Goal: Information Seeking & Learning: Understand process/instructions

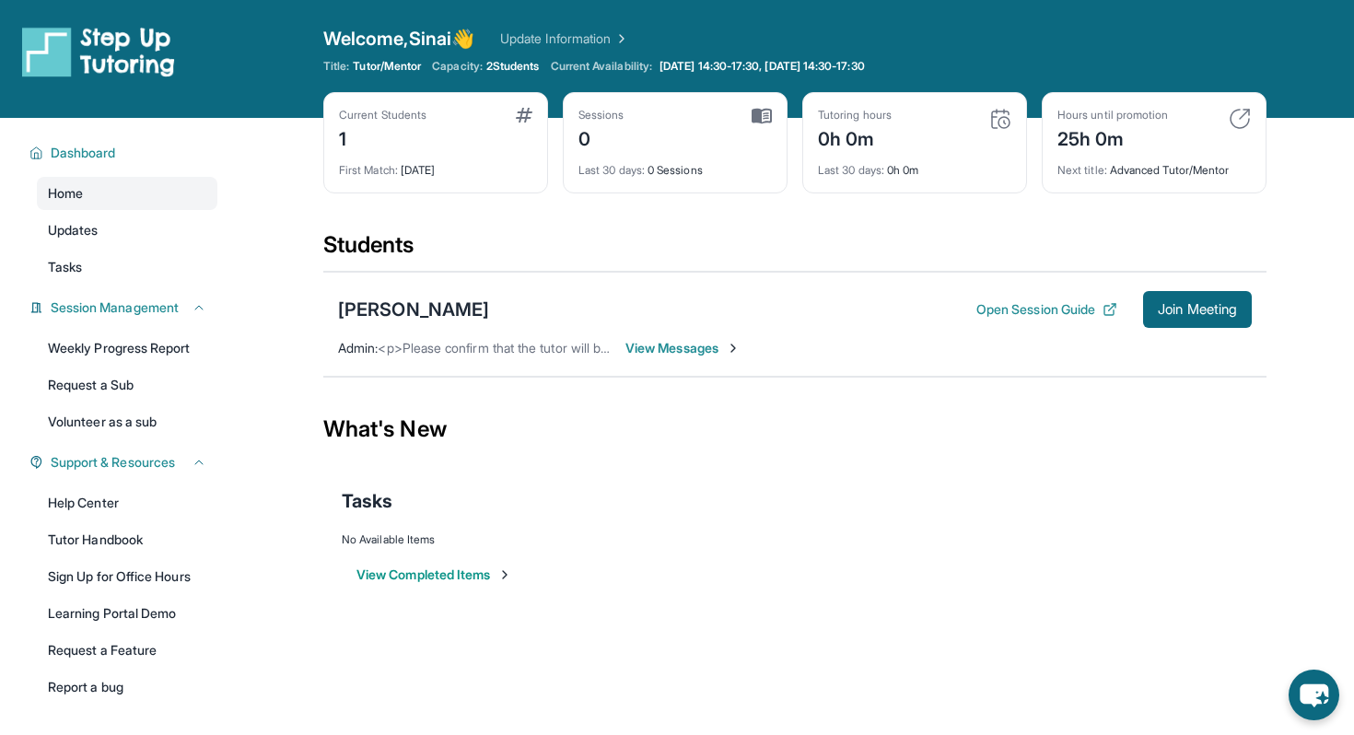
click at [672, 344] on span "View Messages" at bounding box center [682, 348] width 115 height 18
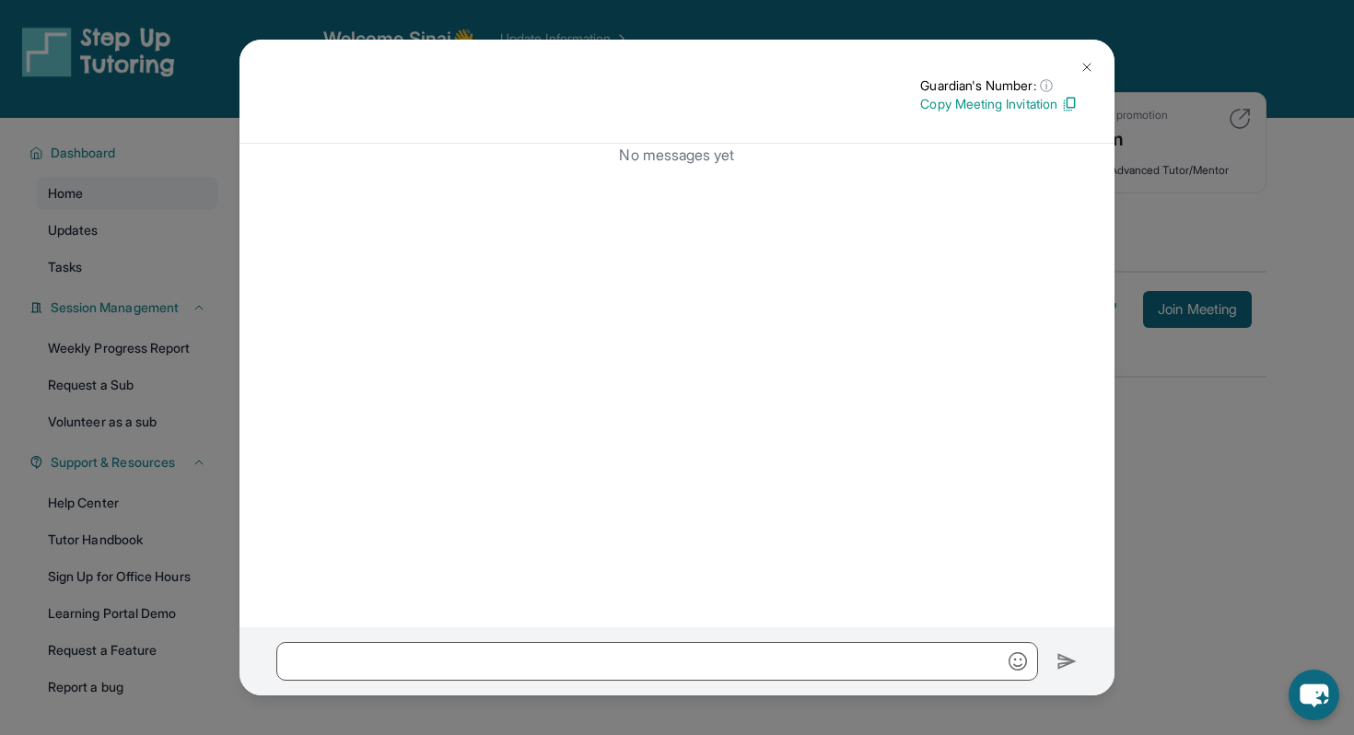
click at [1081, 65] on img at bounding box center [1086, 67] width 15 height 15
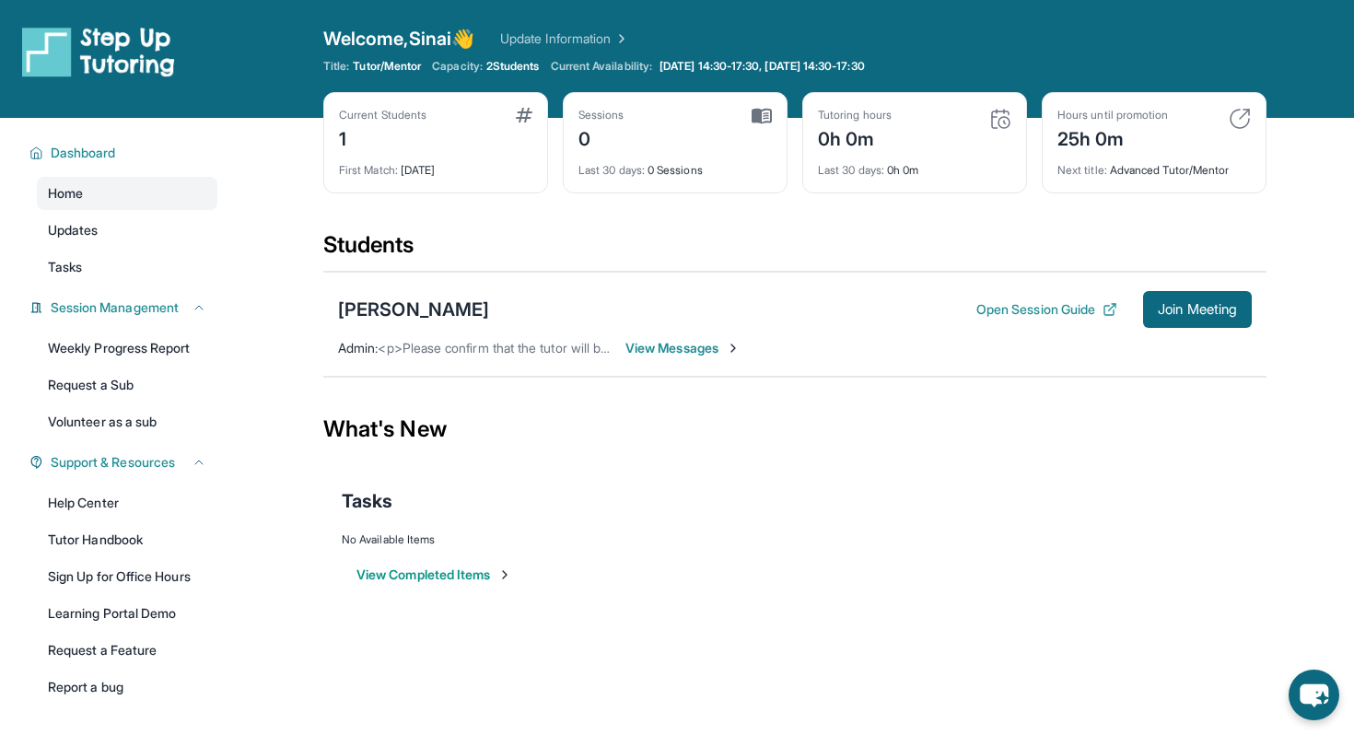
click at [664, 131] on div "Sessions 0" at bounding box center [674, 130] width 193 height 44
click at [674, 71] on div "Current Availability: Tuesday 14:30-17:30, Friday 14:30-17:30" at bounding box center [721, 66] width 340 height 15
click at [652, 70] on span "Current Availability:" at bounding box center [601, 66] width 101 height 15
click at [515, 169] on div "First Match : 1 day ago" at bounding box center [435, 165] width 193 height 26
click at [400, 157] on div "First Match : 1 day ago" at bounding box center [435, 165] width 193 height 26
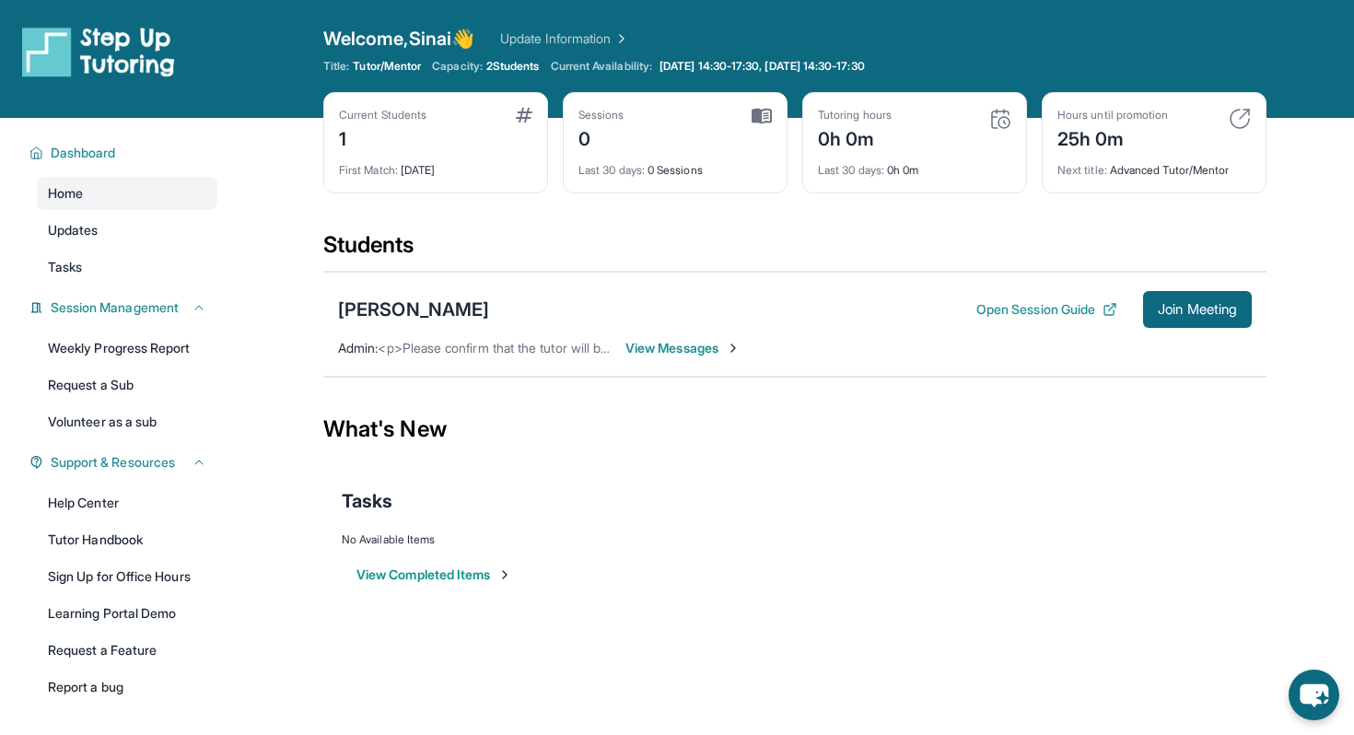
click at [404, 167] on div "First Match : 1 day ago" at bounding box center [435, 165] width 193 height 26
click at [391, 116] on div "Current Students" at bounding box center [382, 115] width 87 height 15
click at [389, 312] on div "[PERSON_NAME]" at bounding box center [413, 310] width 151 height 26
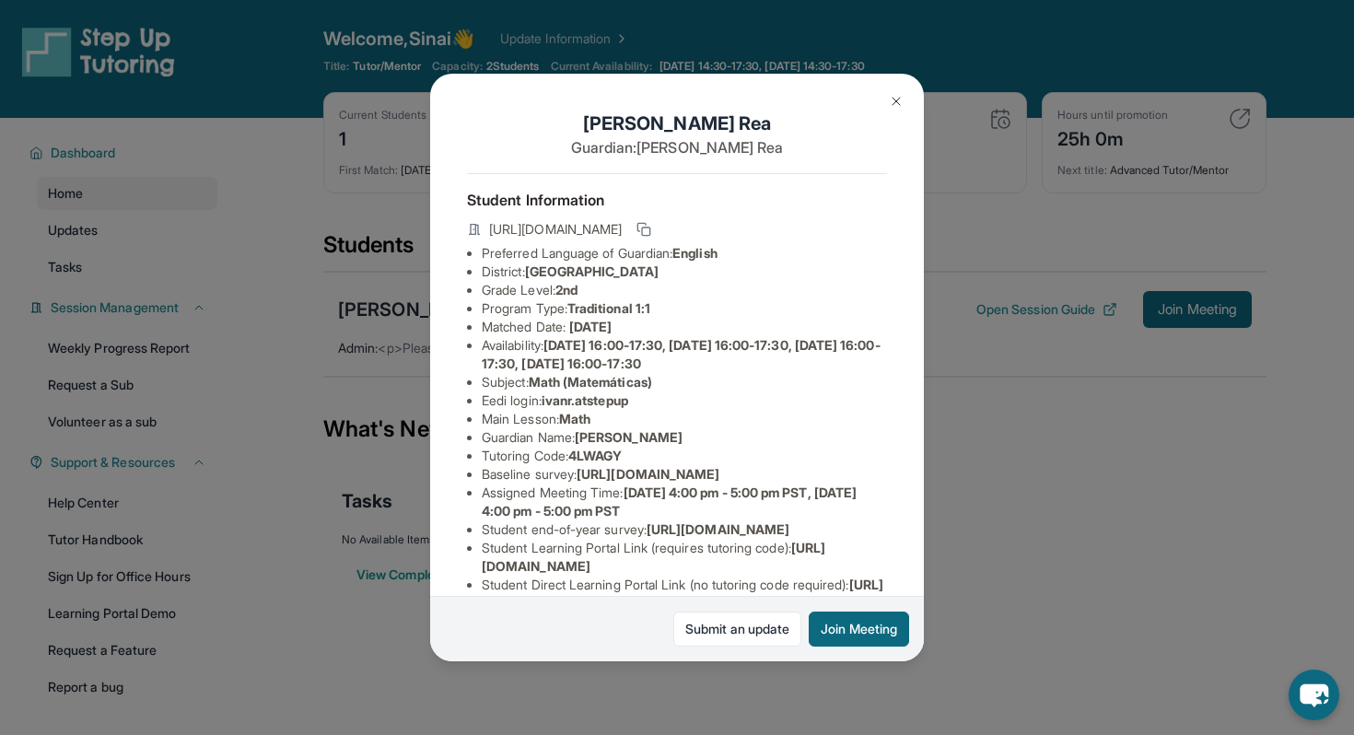
click at [898, 99] on img at bounding box center [896, 101] width 15 height 15
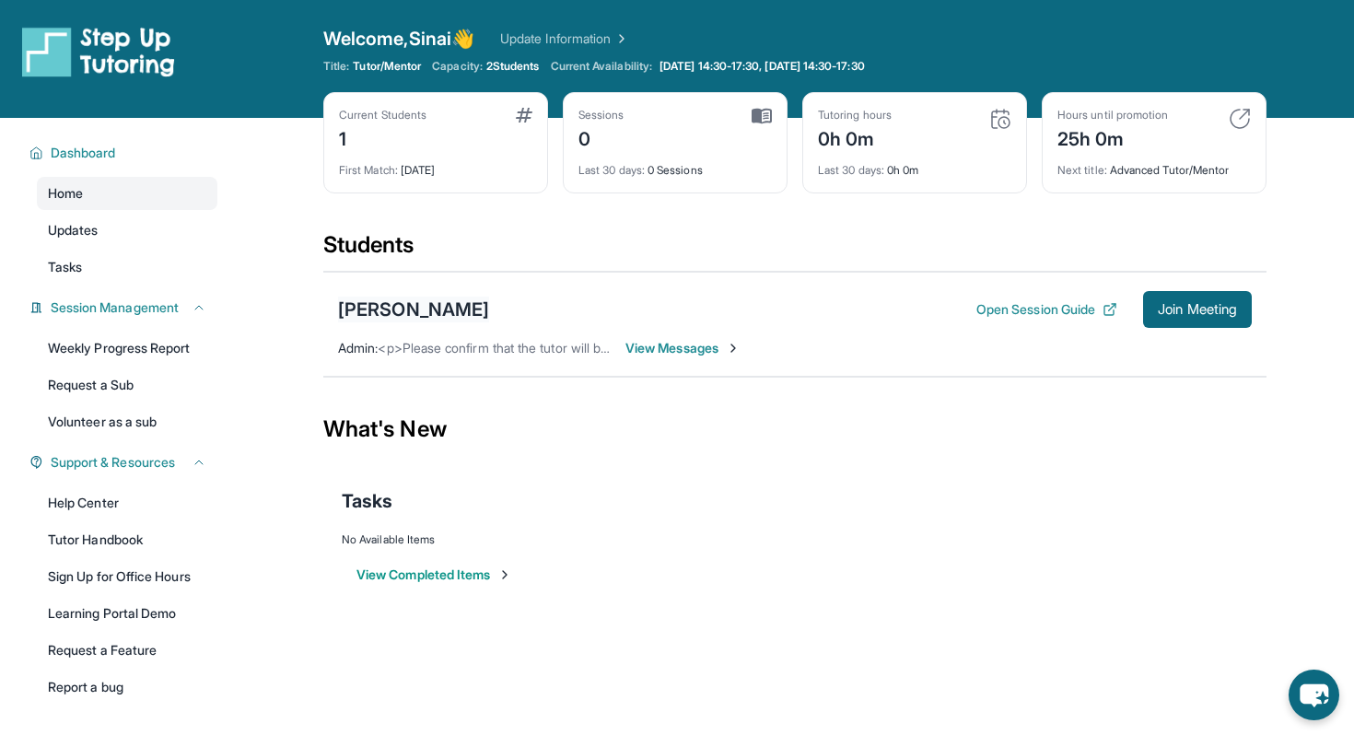
click at [406, 307] on div "[PERSON_NAME]" at bounding box center [413, 310] width 151 height 26
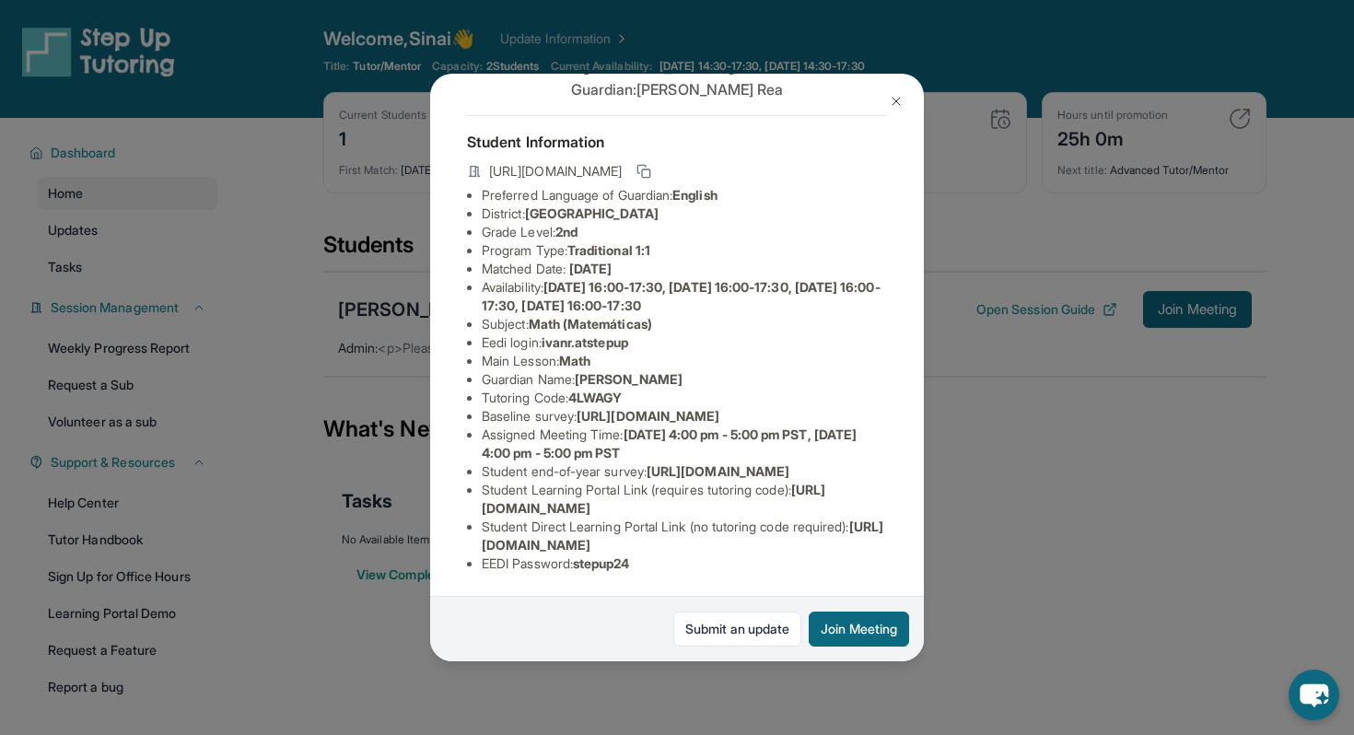
scroll to position [186, 0]
click at [893, 105] on img at bounding box center [896, 101] width 15 height 15
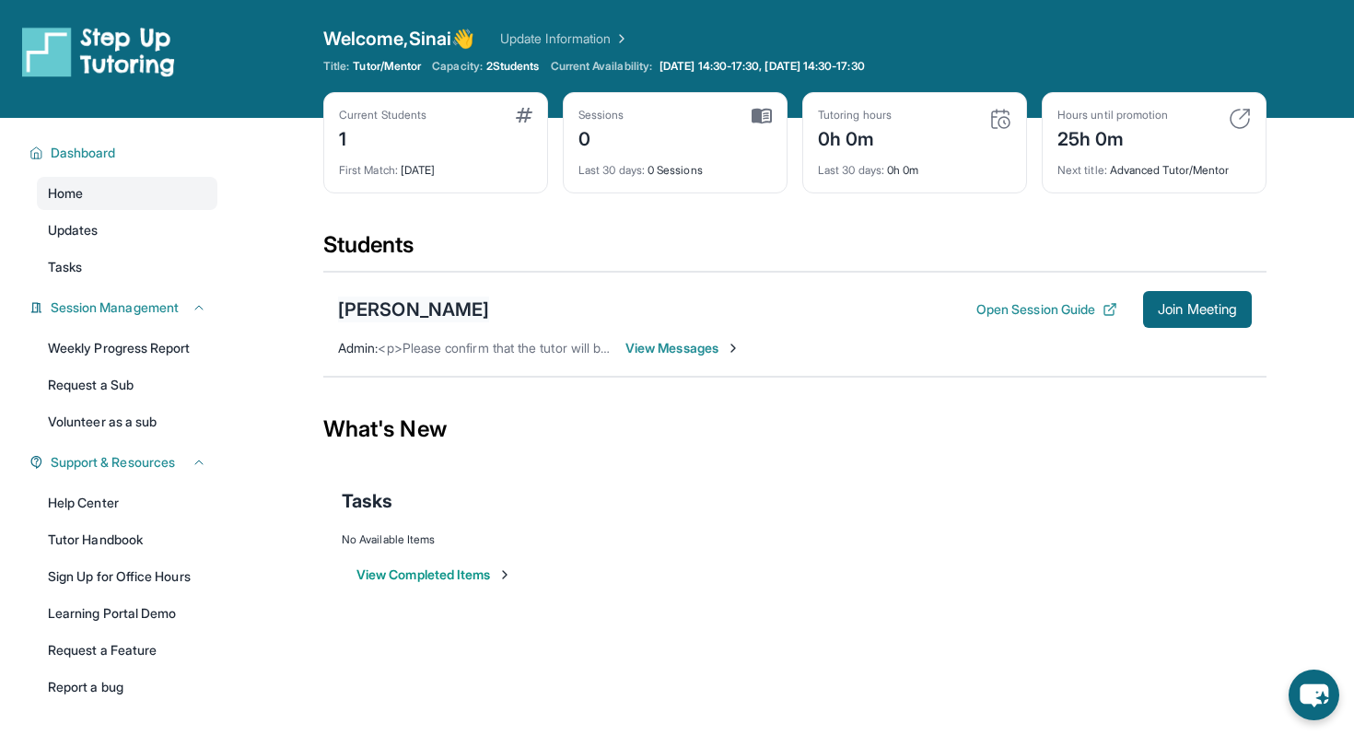
click at [358, 309] on div "[PERSON_NAME]" at bounding box center [413, 310] width 151 height 26
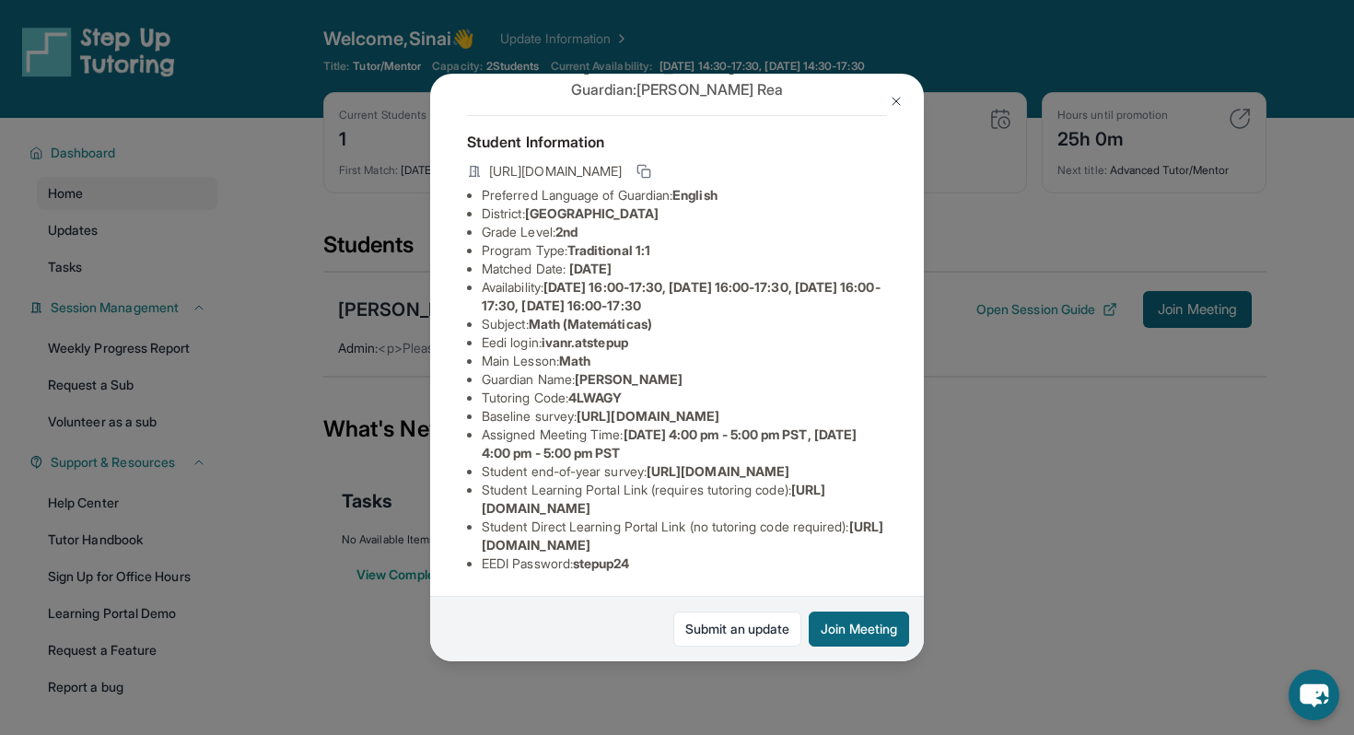
click at [902, 95] on img at bounding box center [896, 101] width 15 height 15
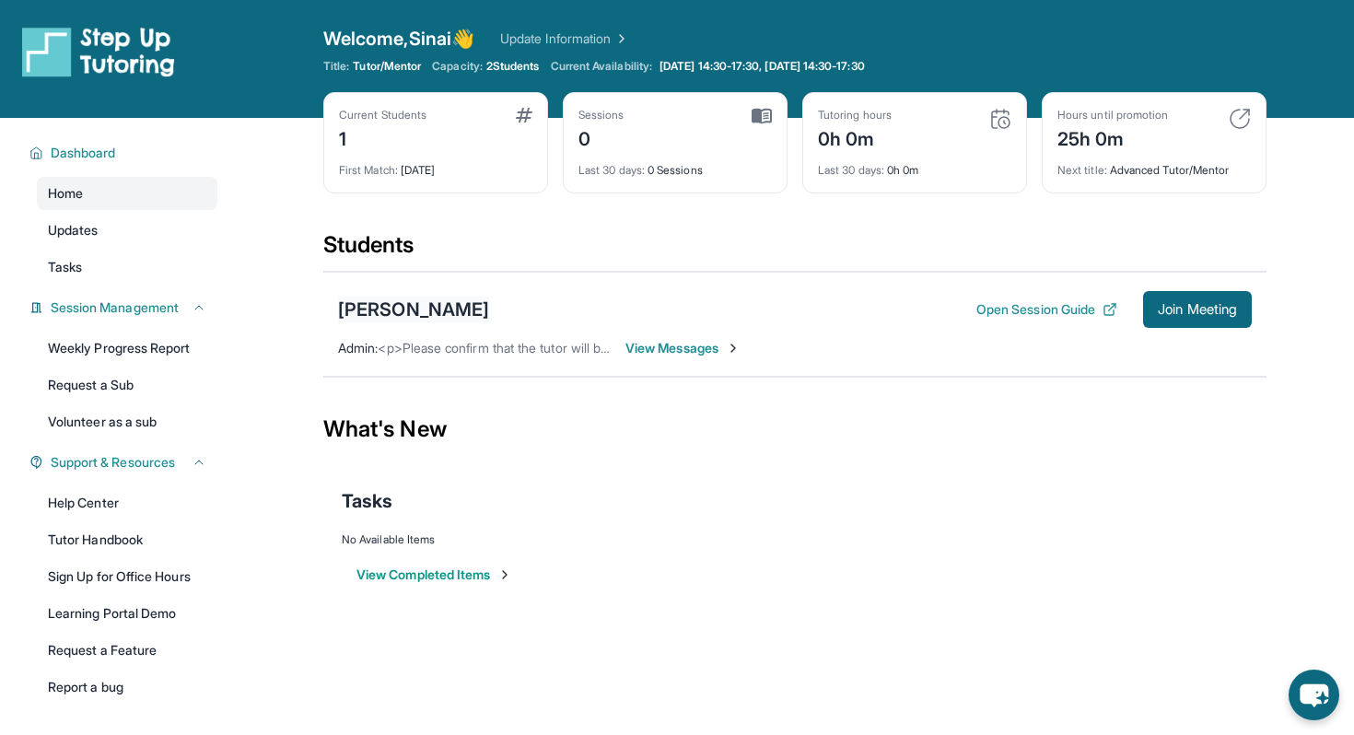
click at [355, 312] on div "[PERSON_NAME]" at bounding box center [413, 310] width 151 height 26
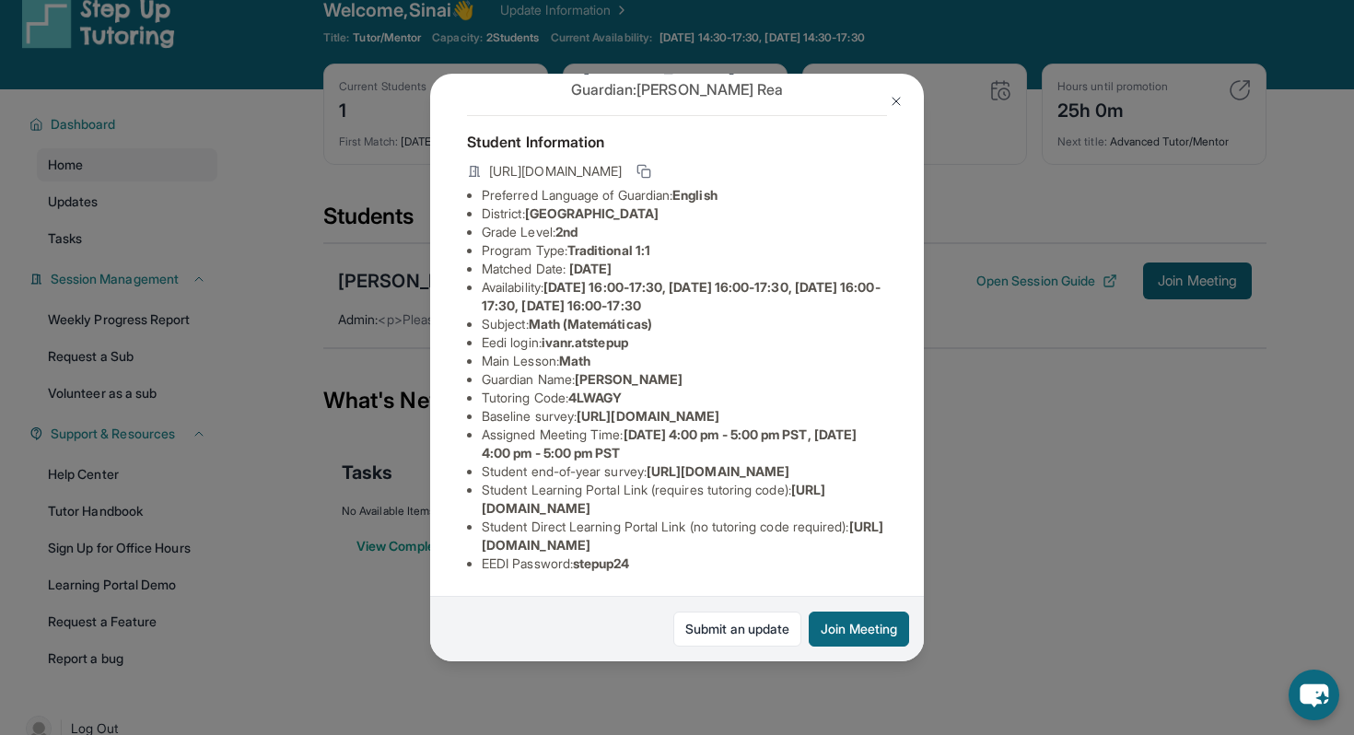
scroll to position [29, 0]
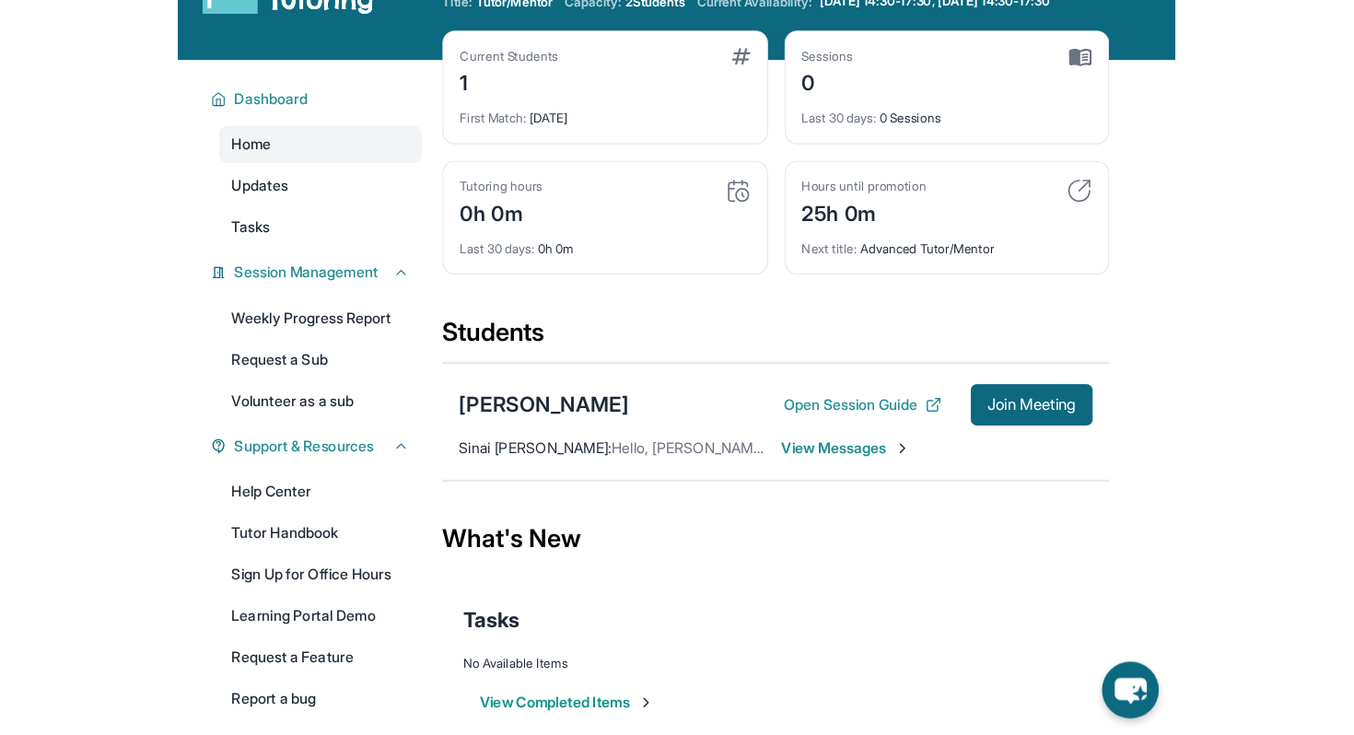
scroll to position [101, 0]
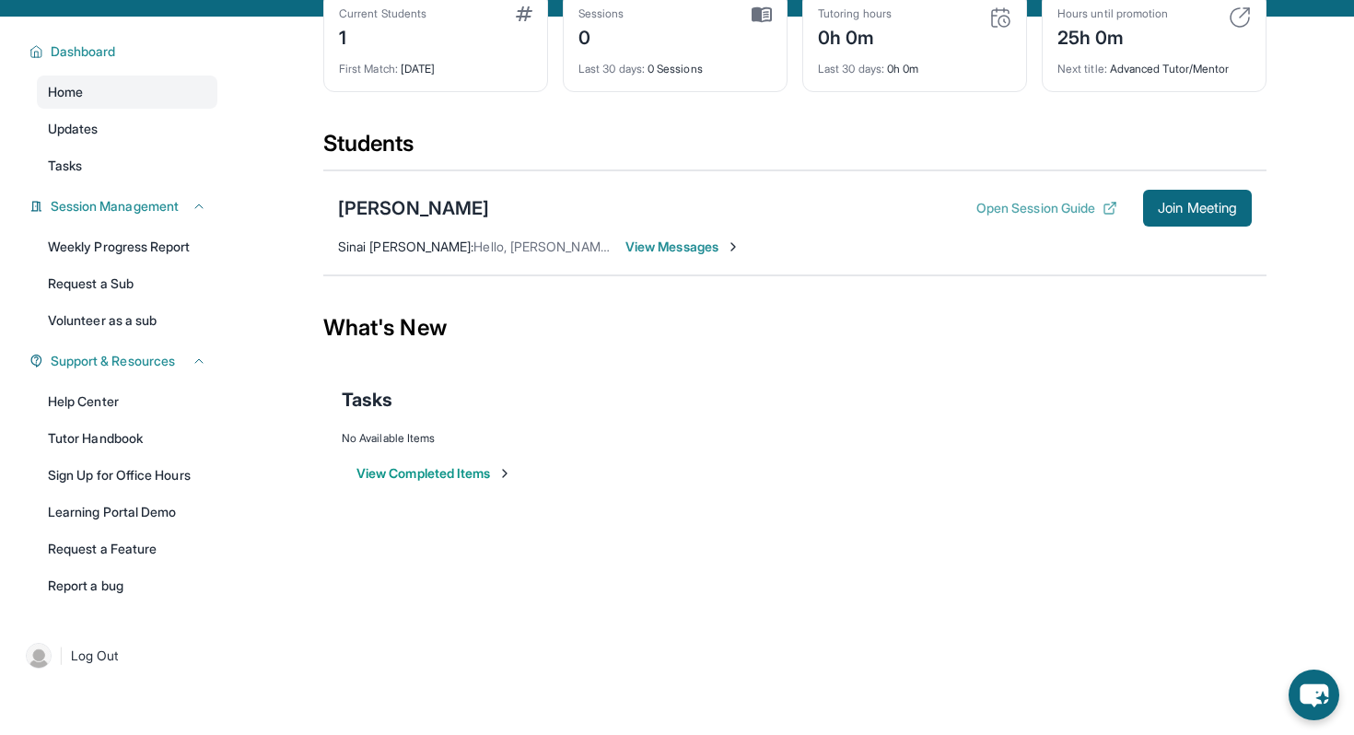
click at [888, 211] on button "Open Session Guide" at bounding box center [1046, 208] width 141 height 18
